Goal: Find contact information: Find contact information

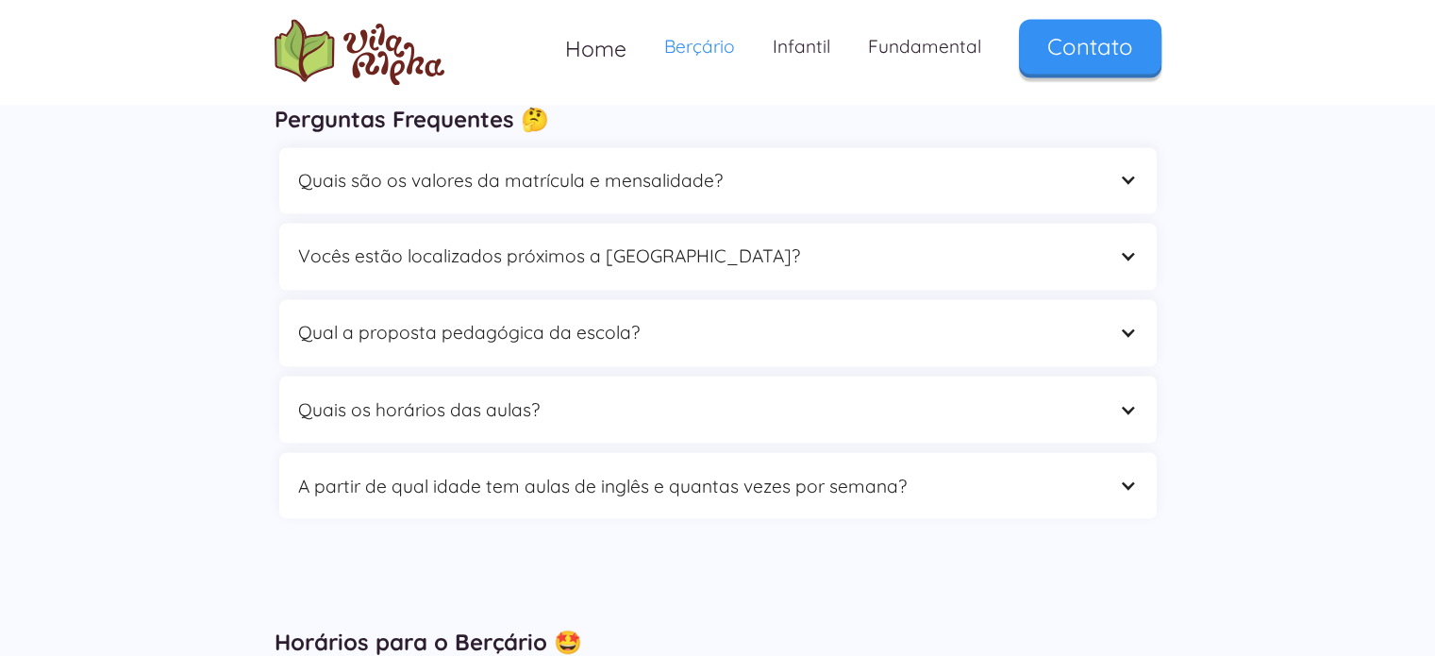
scroll to position [3207, 0]
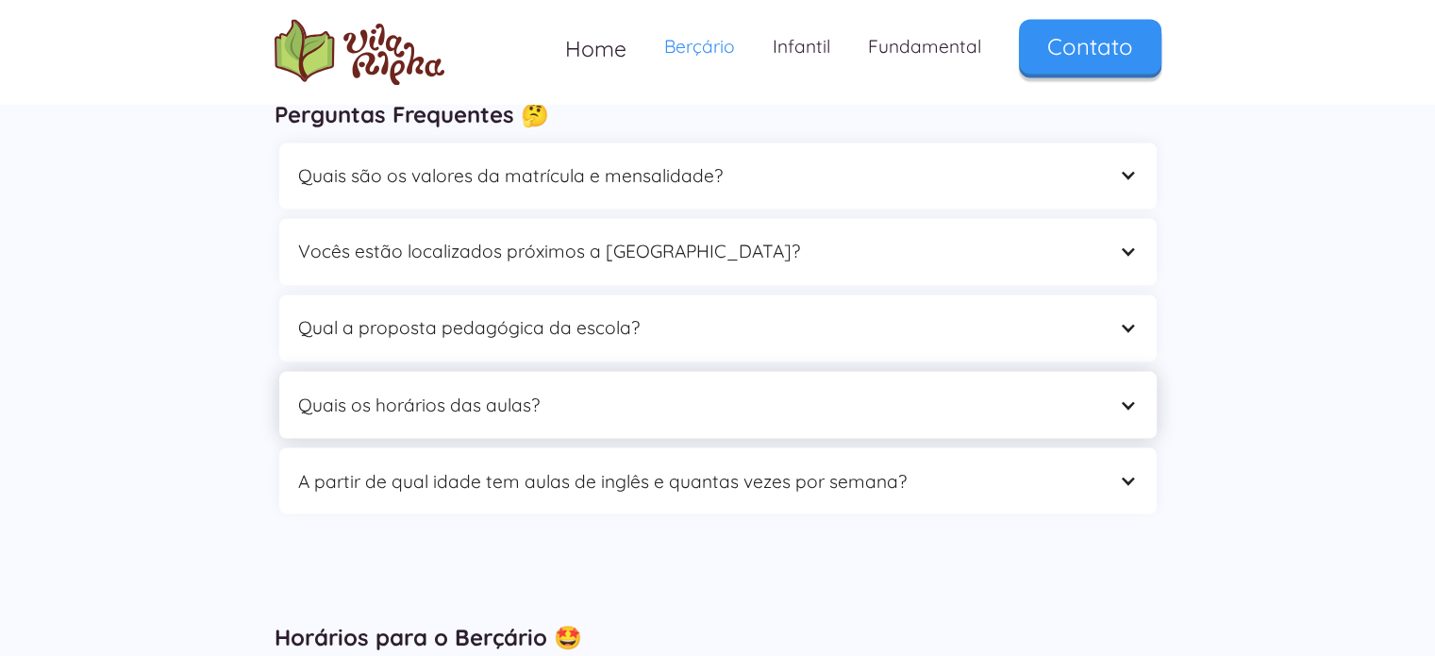
click at [519, 387] on div "Quais os horários das aulas?" at bounding box center [717, 404] width 877 height 67
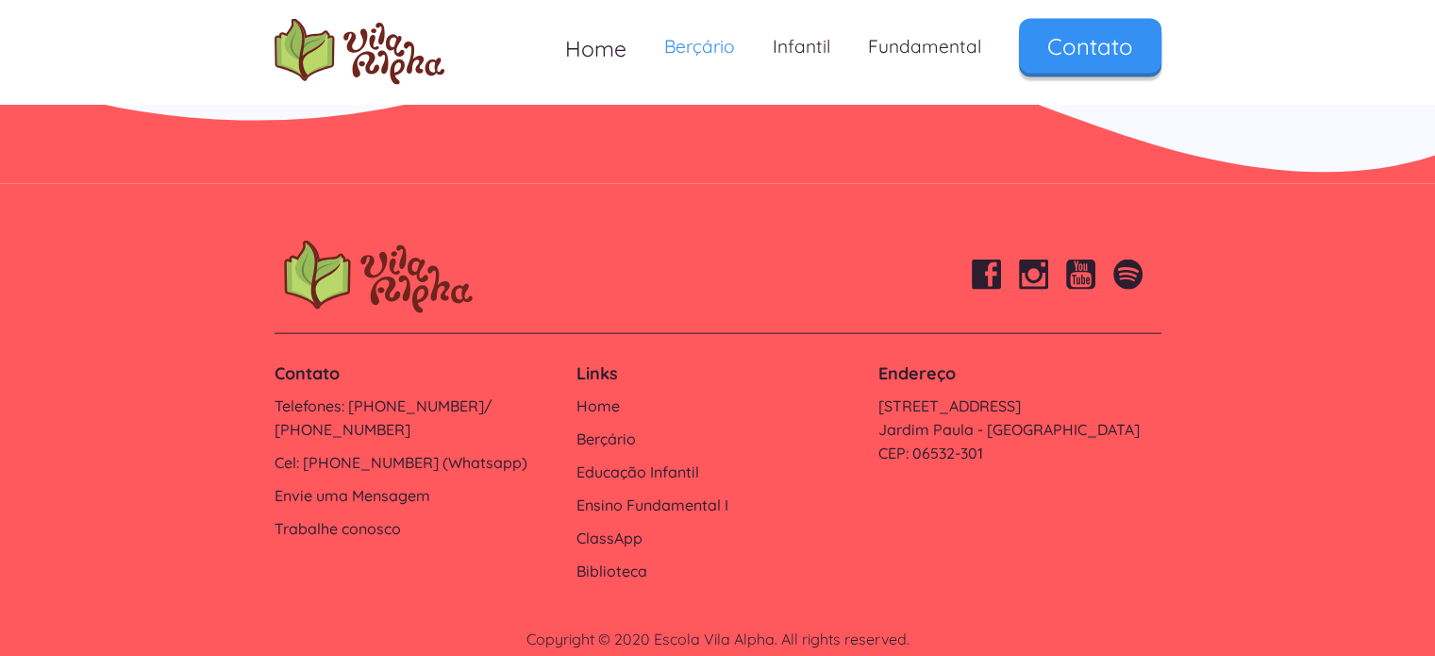
scroll to position [4159, 0]
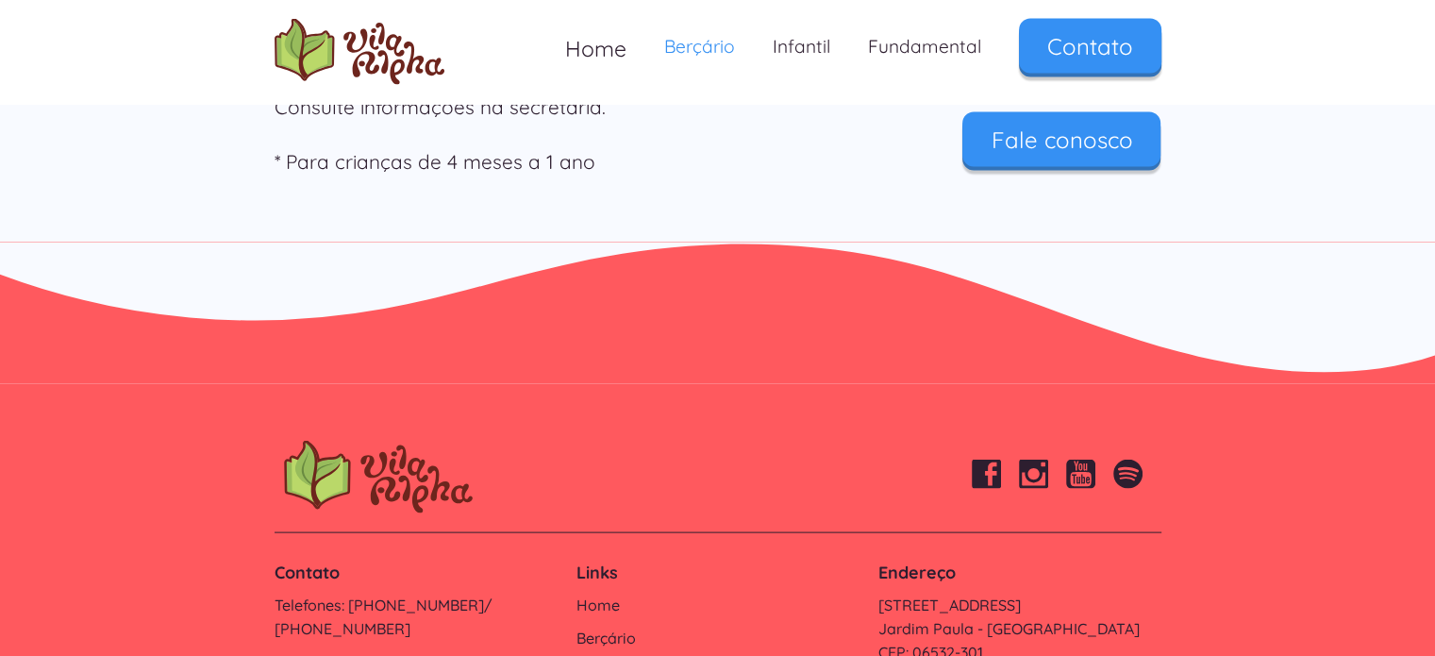
scroll to position [4002, 0]
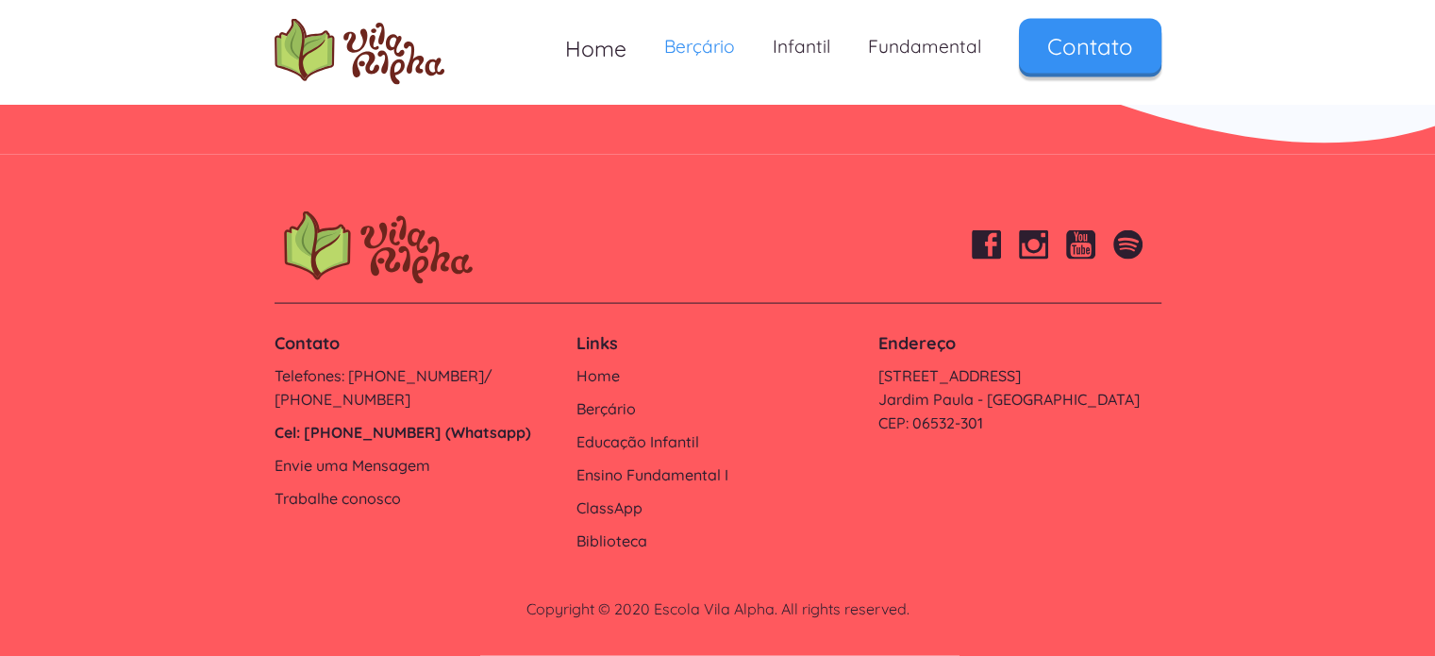
click at [426, 421] on link "Cel: [PHONE_NUMBER] (Whatsapp)" at bounding box center [415, 433] width 283 height 24
click at [479, 421] on link "Cel: [PHONE_NUMBER] (Whatsapp)" at bounding box center [415, 433] width 283 height 24
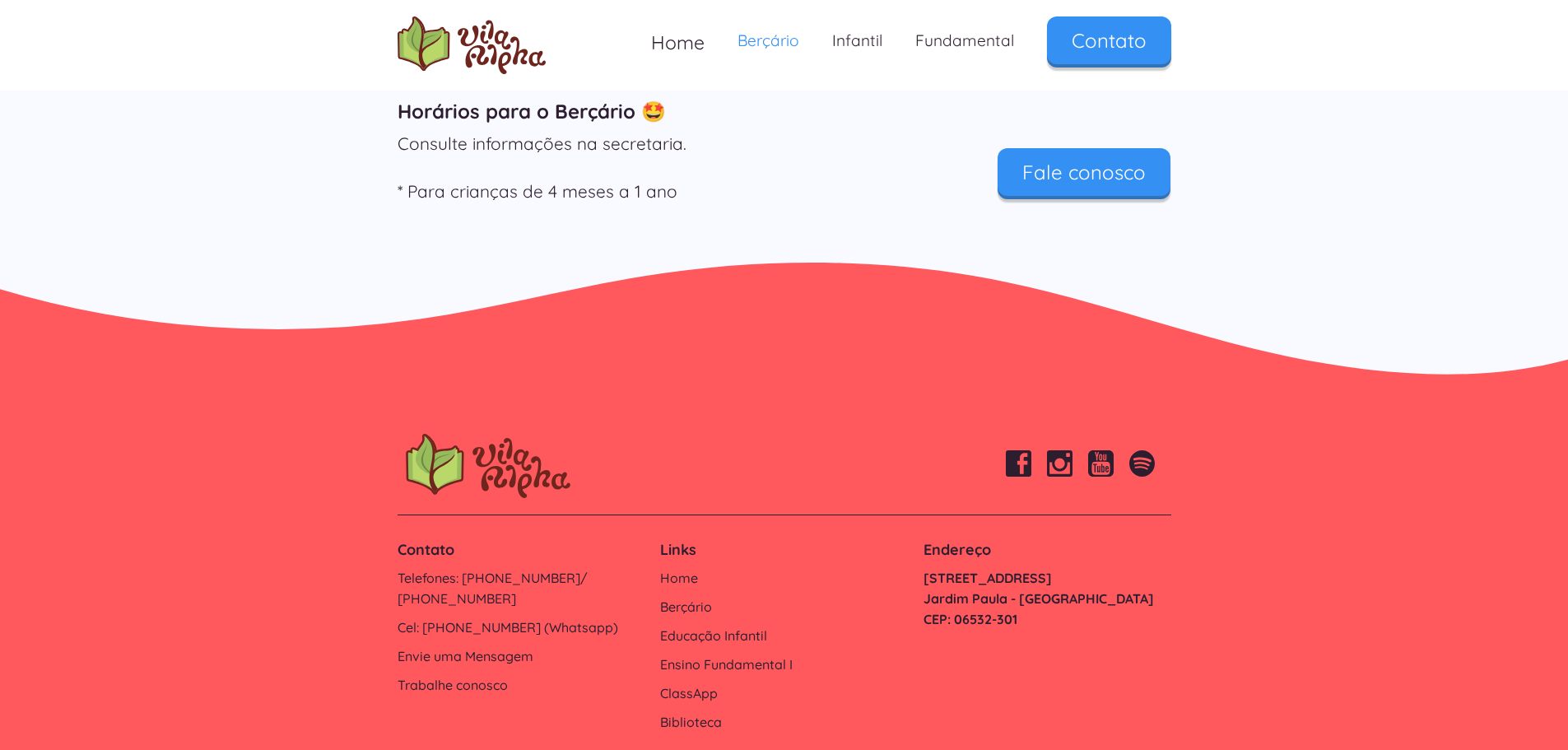
scroll to position [3423, 0]
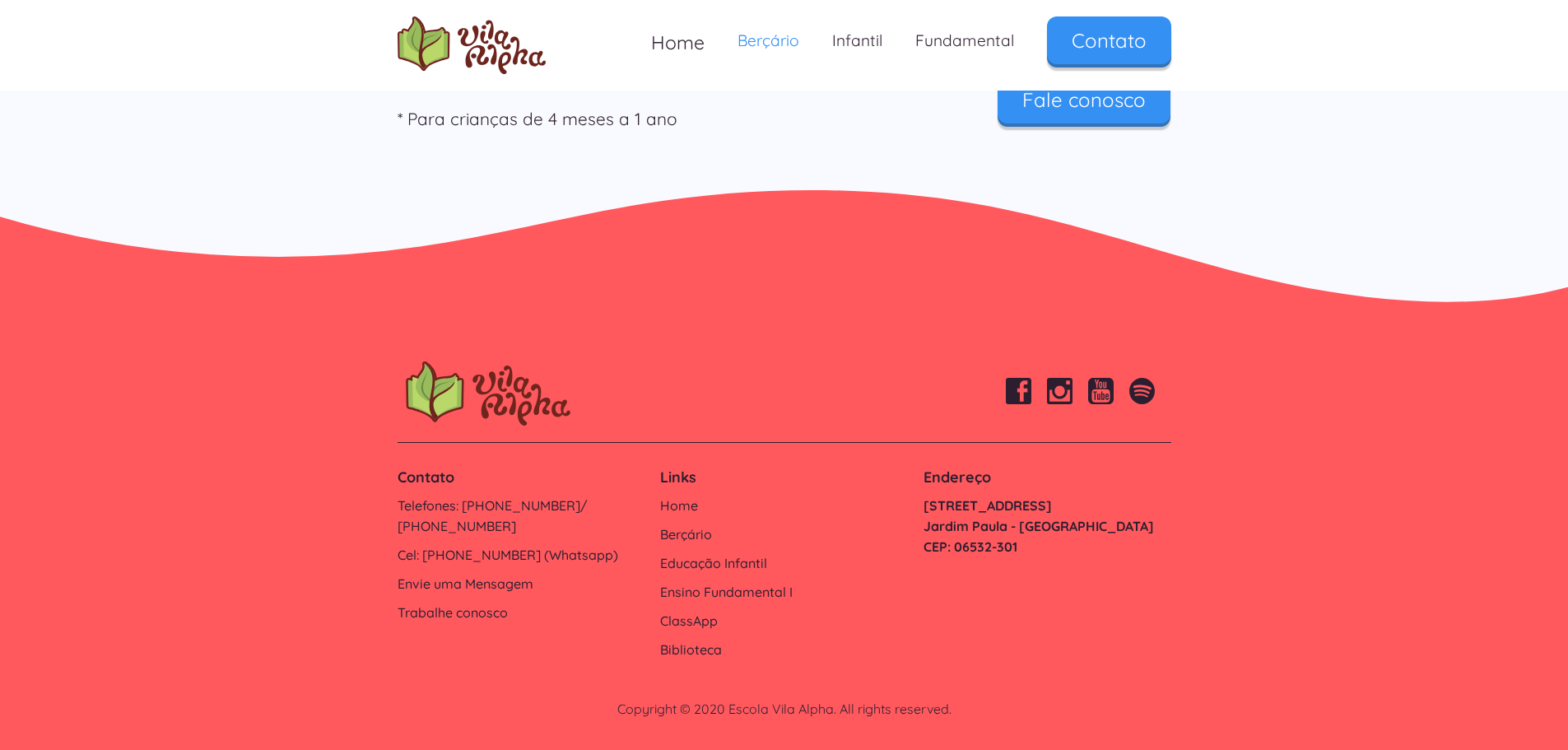
click at [966, 513] on link "Estrada do Ipanema, 1006 Jardim Paula - Santana de Parnaíba CEP: 06532-301" at bounding box center [1046, 526] width 247 height 62
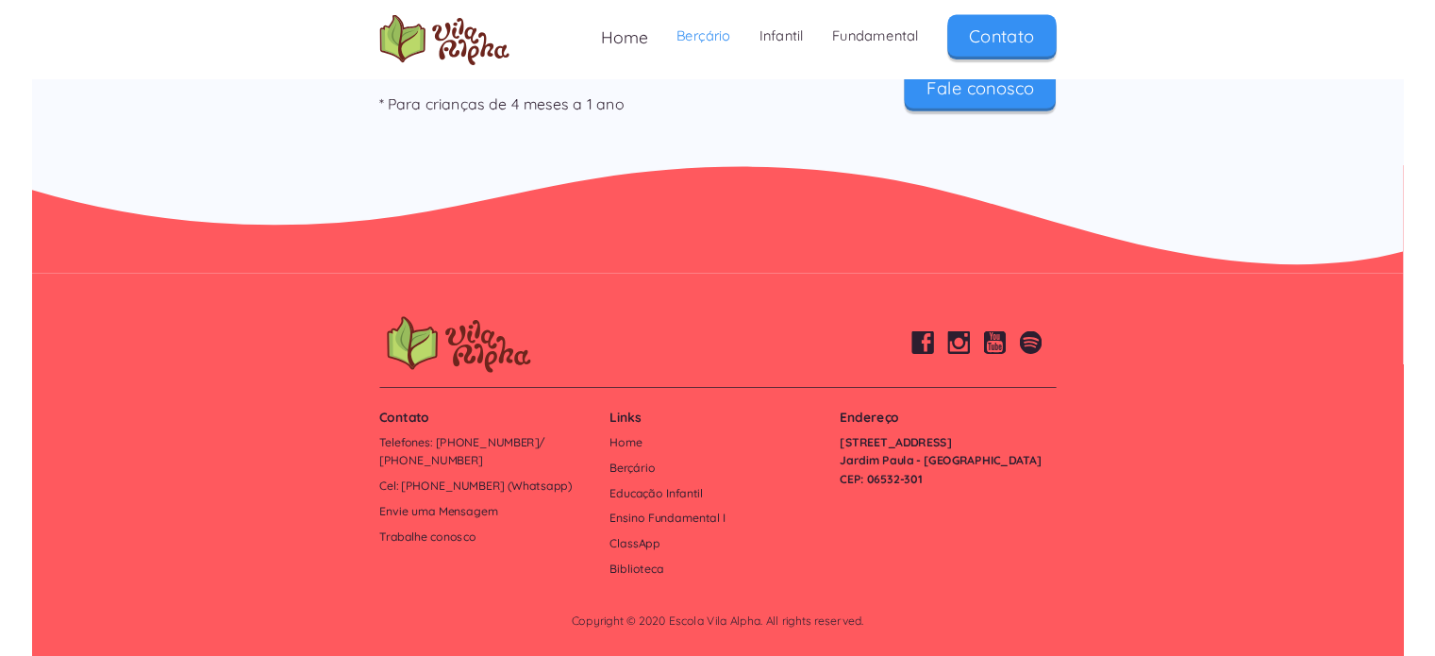
scroll to position [3798, 0]
